Goal: Information Seeking & Learning: Check status

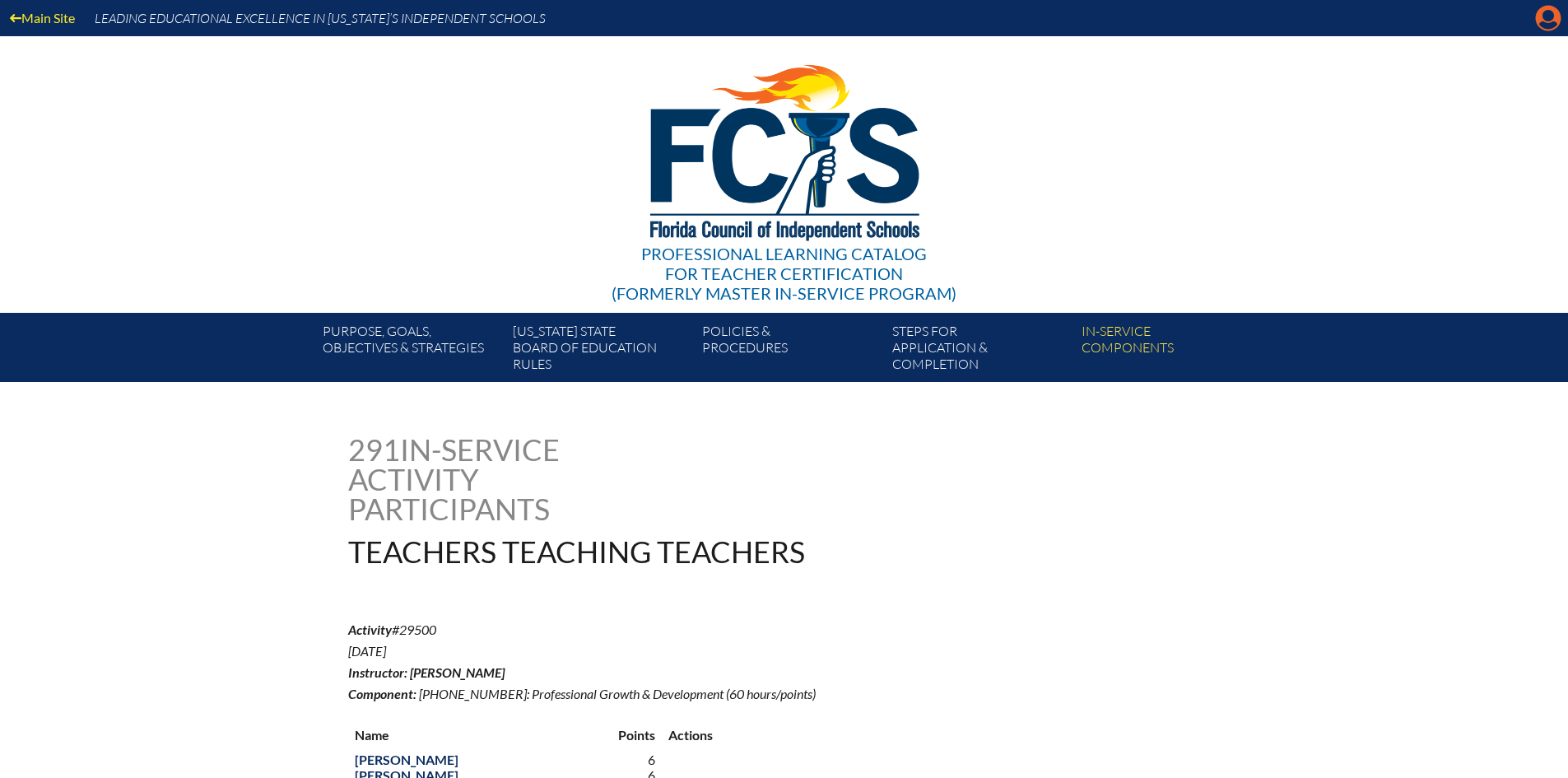
click at [1545, 23] on icon "Manage account" at bounding box center [1548, 18] width 26 height 26
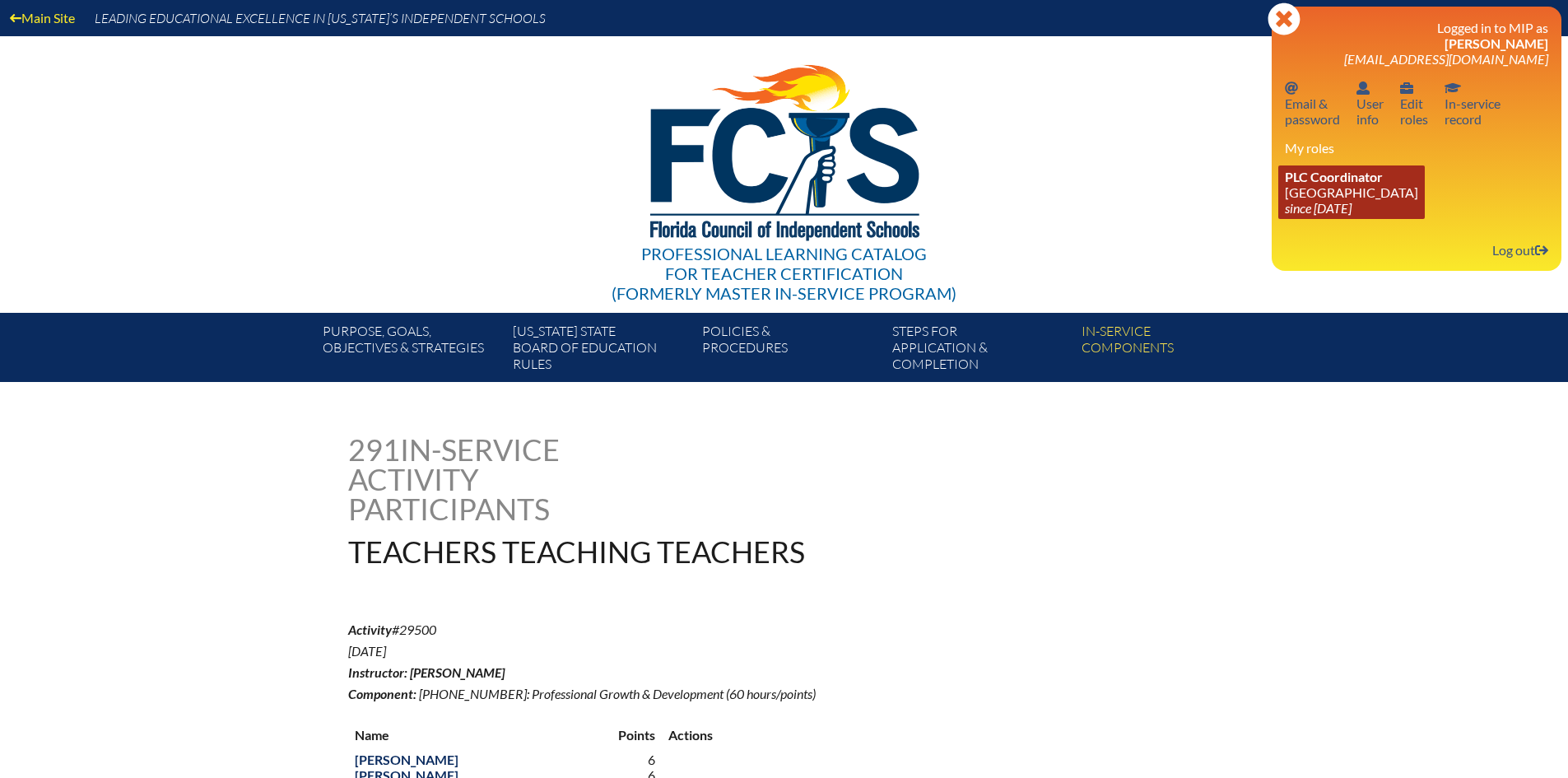
click at [1353, 190] on link "PLC Coordinator Pine Crest School since 2016 Aug 15" at bounding box center [1351, 192] width 146 height 54
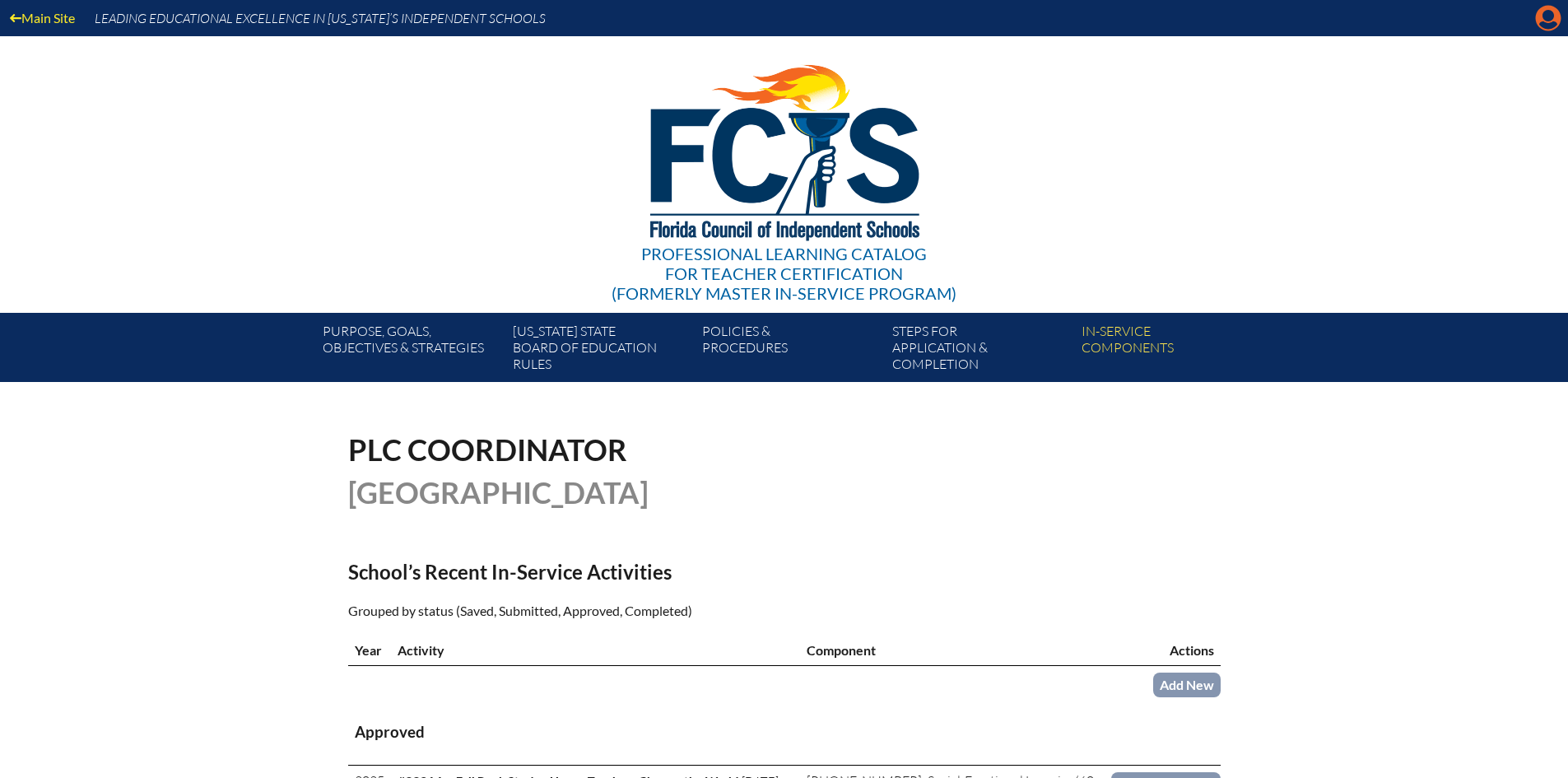
click at [1544, 22] on icon "Manage account" at bounding box center [1548, 18] width 26 height 26
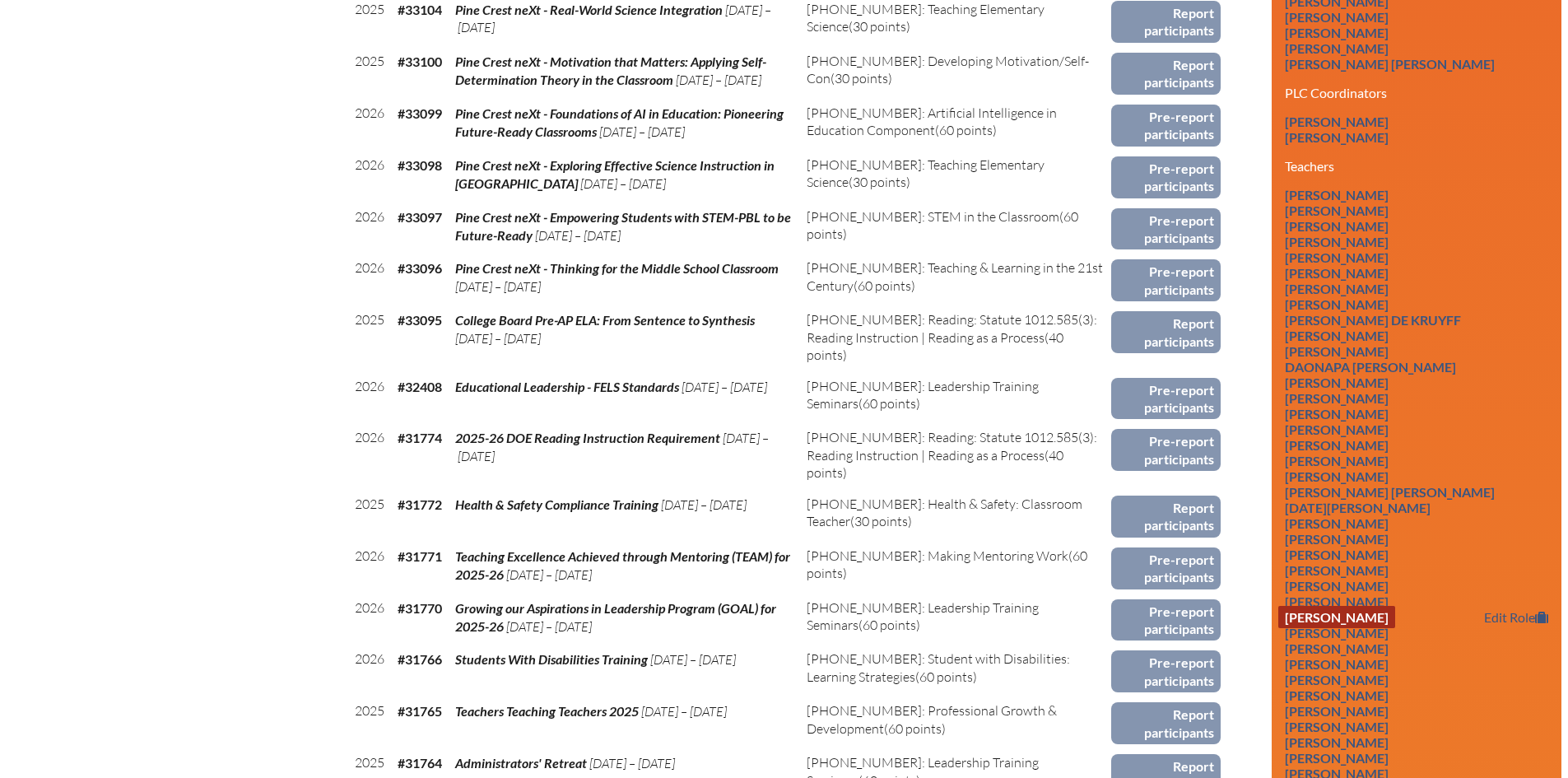
scroll to position [1153, 0]
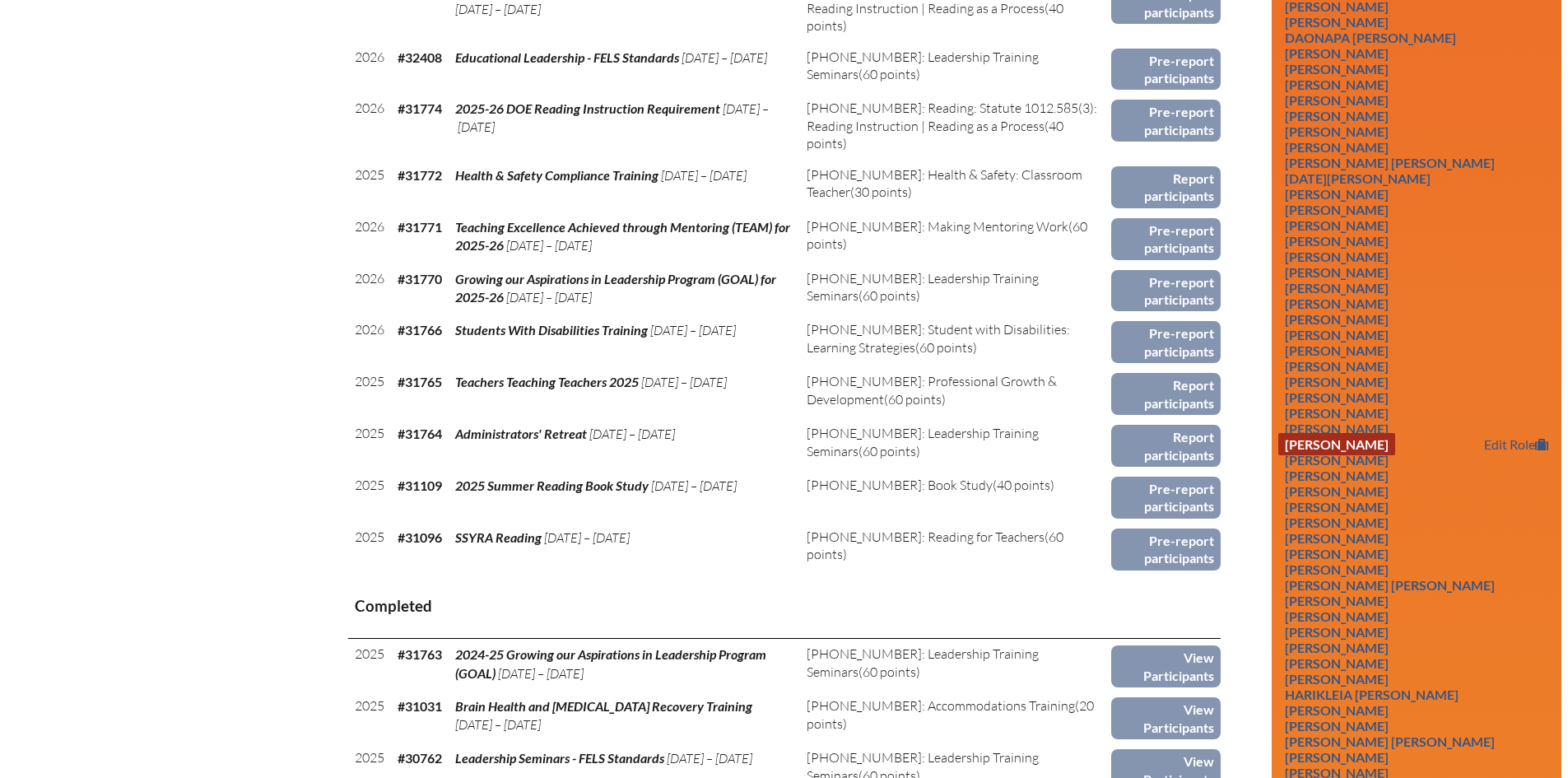
click at [1336, 454] on link "[PERSON_NAME]" at bounding box center [1337, 444] width 117 height 22
